Goal: Task Accomplishment & Management: Manage account settings

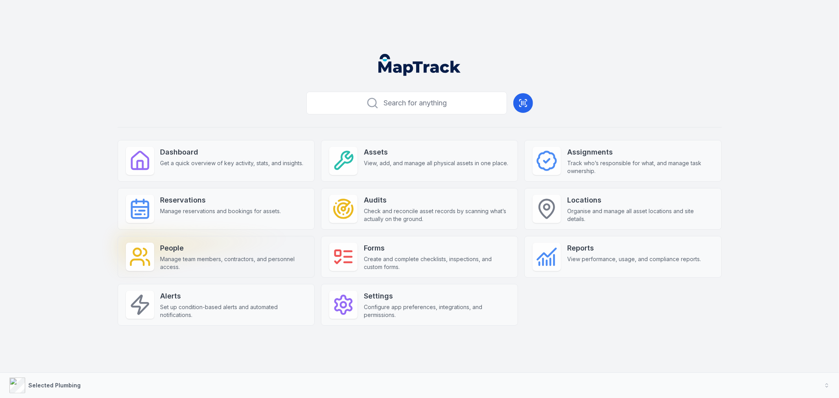
click at [248, 260] on span "Manage team members, contractors, and personnel access." at bounding box center [233, 263] width 146 height 16
